Goal: Task Accomplishment & Management: Use online tool/utility

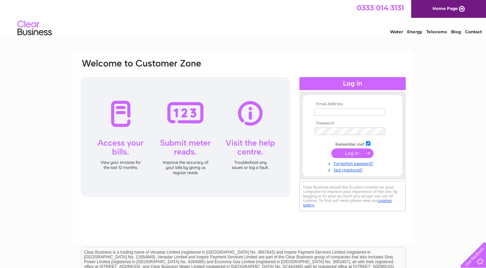
type input "leyden505@btinternet.com"
click at [354, 153] on input "submit" at bounding box center [353, 154] width 42 height 10
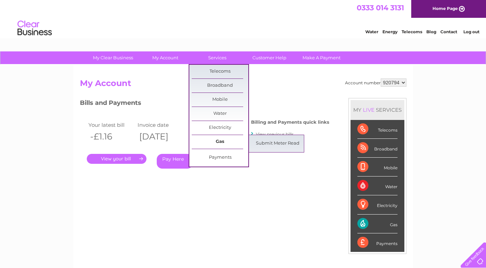
click at [225, 142] on link "Gas" at bounding box center [220, 142] width 57 height 14
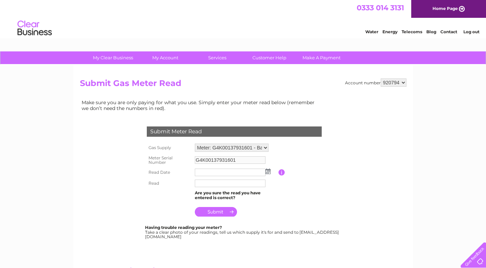
click at [268, 172] on img at bounding box center [268, 171] width 5 height 5
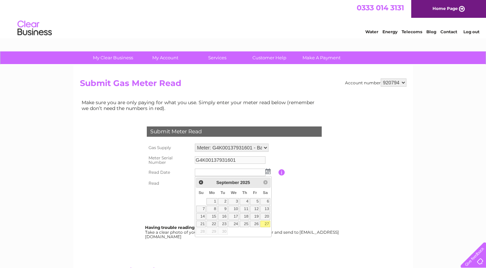
click at [266, 222] on link "27" at bounding box center [265, 224] width 10 height 7
type input "2025/09/27"
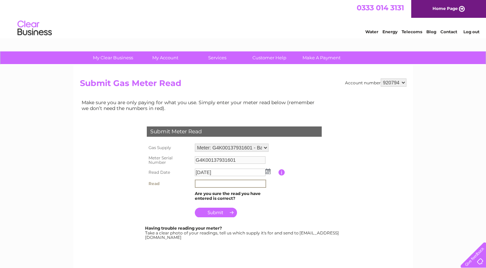
click at [199, 183] on input "text" at bounding box center [230, 184] width 71 height 8
type input "06375"
click at [218, 213] on input "submit" at bounding box center [216, 212] width 42 height 10
